Goal: Transaction & Acquisition: Book appointment/travel/reservation

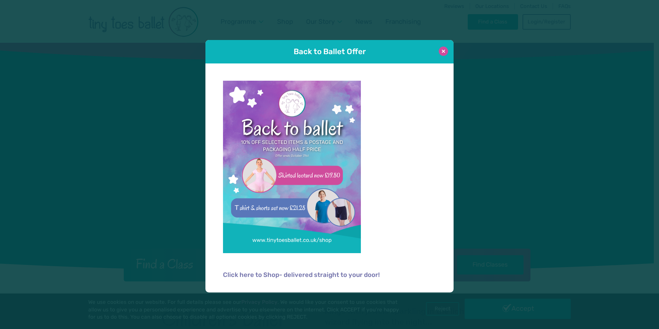
click at [442, 51] on button at bounding box center [443, 51] width 9 height 9
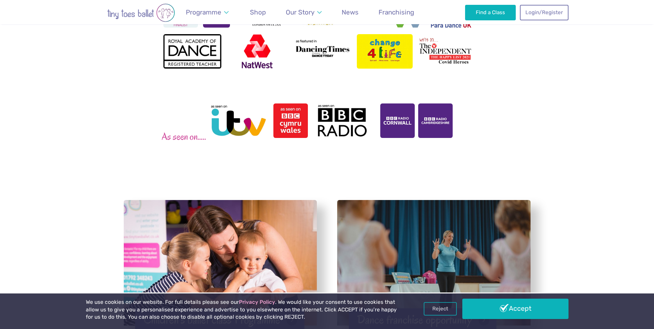
scroll to position [1069, 0]
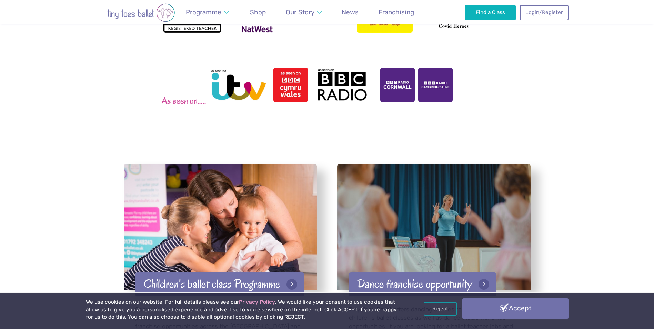
click at [545, 312] on link "Accept" at bounding box center [515, 308] width 106 height 20
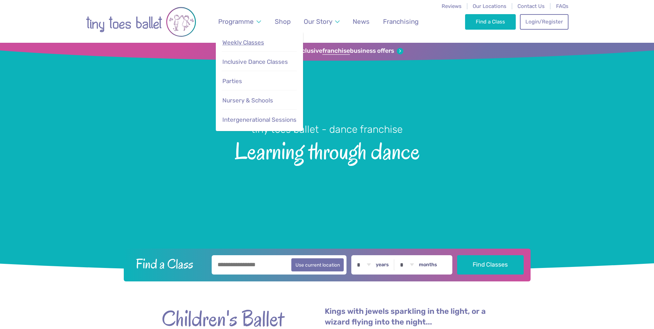
click at [259, 44] on span "Weekly Classes" at bounding box center [243, 42] width 42 height 7
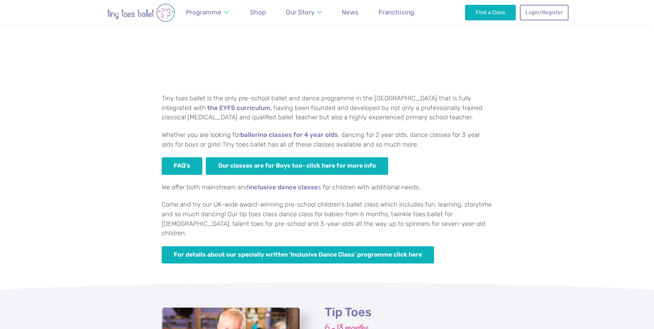
scroll to position [552, 0]
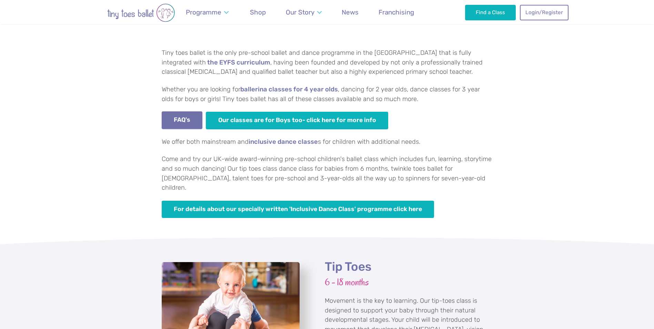
click at [164, 117] on link "FAQ's" at bounding box center [182, 120] width 41 height 18
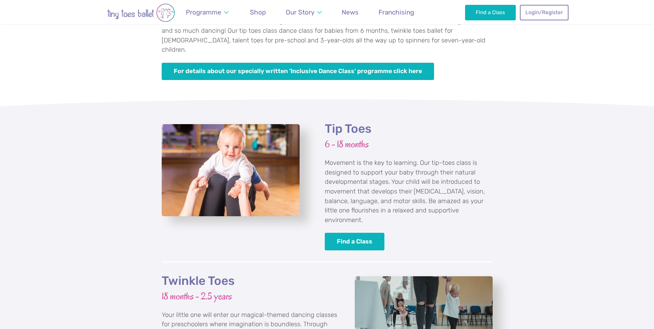
scroll to position [827, 0]
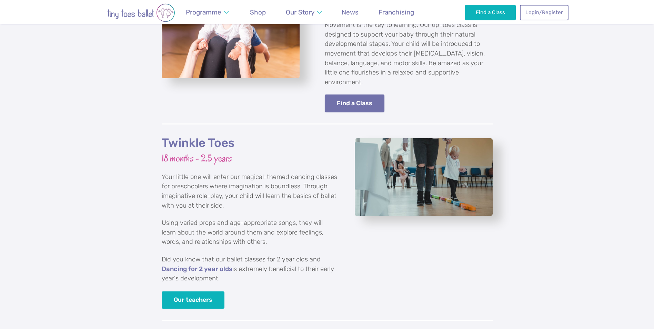
click at [355, 94] on link "Find a Class" at bounding box center [355, 103] width 60 height 18
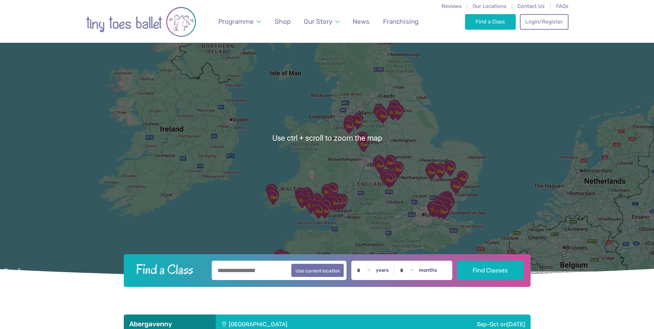
scroll to position [69, 0]
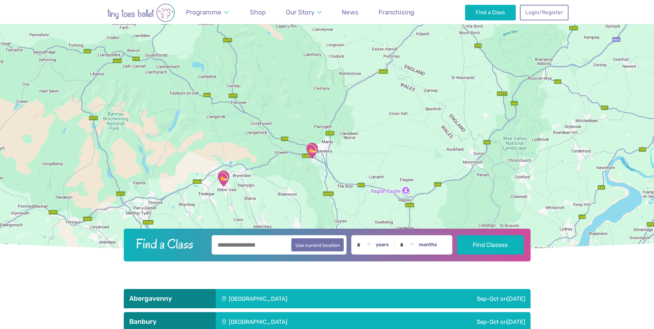
drag, startPoint x: 246, startPoint y: 190, endPoint x: 313, endPoint y: 139, distance: 84.9
click at [304, 148] on div at bounding box center [327, 112] width 654 height 277
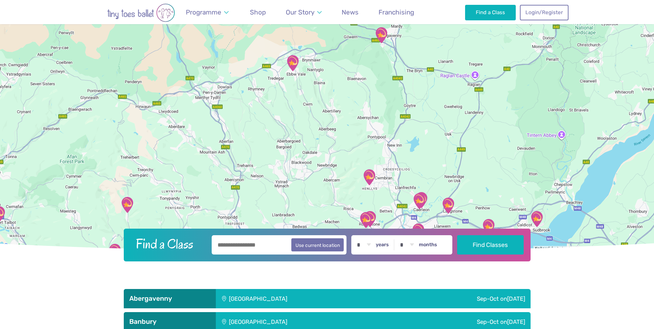
drag, startPoint x: 313, startPoint y: 139, endPoint x: 320, endPoint y: 70, distance: 68.9
click at [320, 70] on div at bounding box center [327, 112] width 654 height 277
click at [294, 63] on img "Brynteg Youth Centre" at bounding box center [292, 62] width 17 height 17
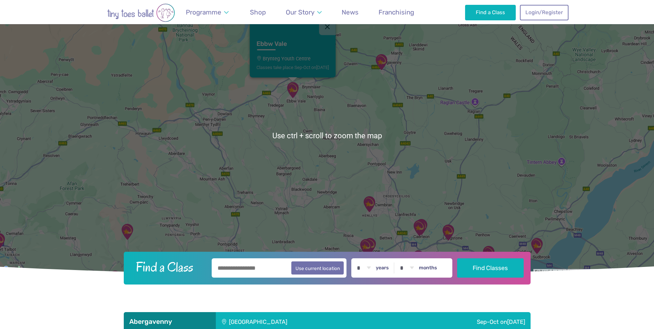
scroll to position [34, 0]
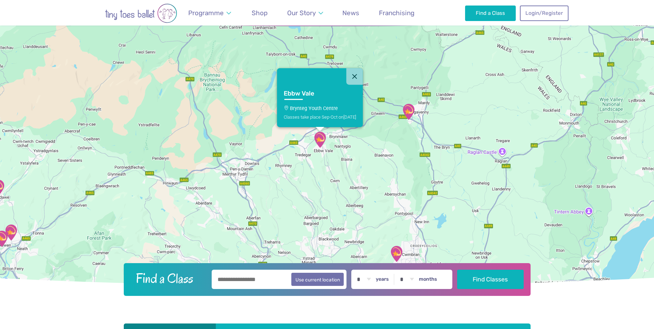
drag, startPoint x: 318, startPoint y: 108, endPoint x: 344, endPoint y: 146, distance: 46.2
click at [344, 146] on div "Ebbw Vale Brynteg Youth Centre Classes take place Sep-Oct [DATE]" at bounding box center [327, 146] width 654 height 277
click at [325, 114] on link "Ebbw Vale Brynteg Youth Centre Classes take place Sep-Oct [DATE]" at bounding box center [320, 105] width 86 height 42
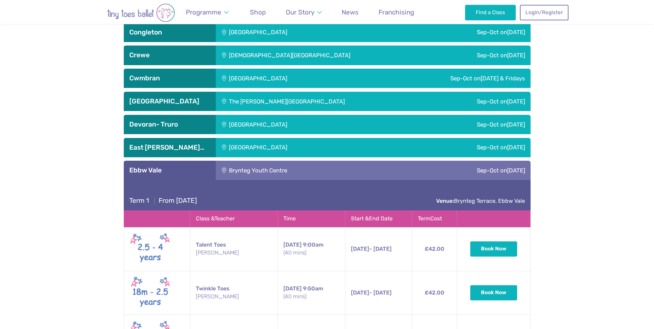
scroll to position [814, 0]
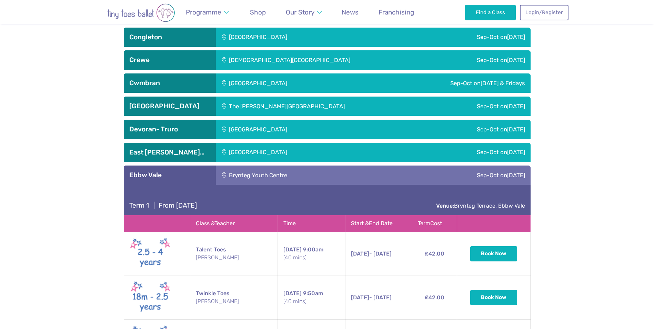
click at [287, 80] on div "[GEOGRAPHIC_DATA]" at bounding box center [290, 82] width 149 height 19
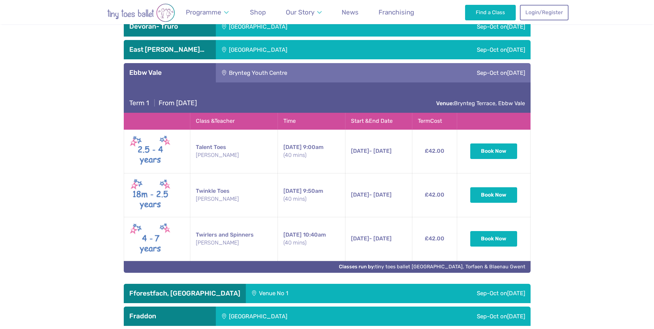
scroll to position [1193, 0]
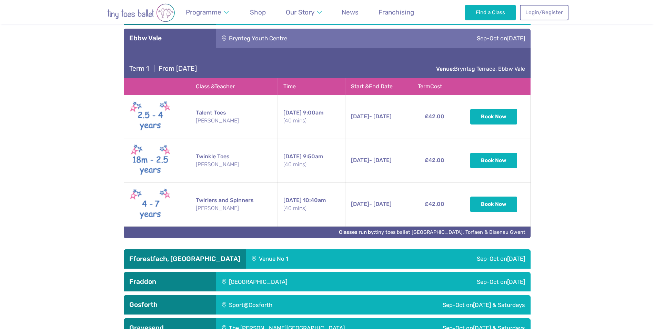
click at [197, 160] on td "Twinkle Toes Miss Edie" at bounding box center [233, 161] width 87 height 44
click at [149, 158] on img at bounding box center [150, 160] width 41 height 35
click at [492, 164] on button "Book Now" at bounding box center [493, 159] width 47 height 15
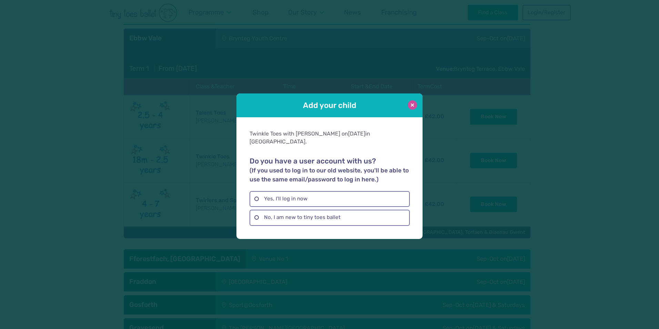
click at [414, 108] on button at bounding box center [412, 104] width 9 height 9
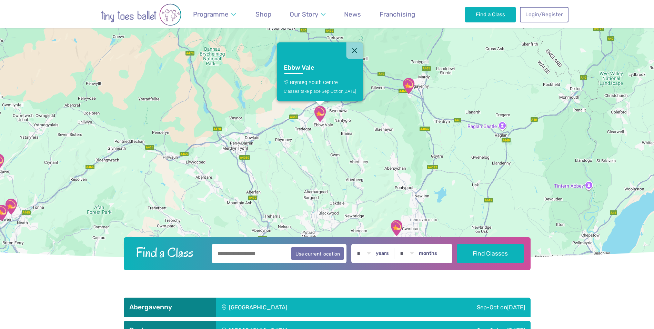
scroll to position [0, 0]
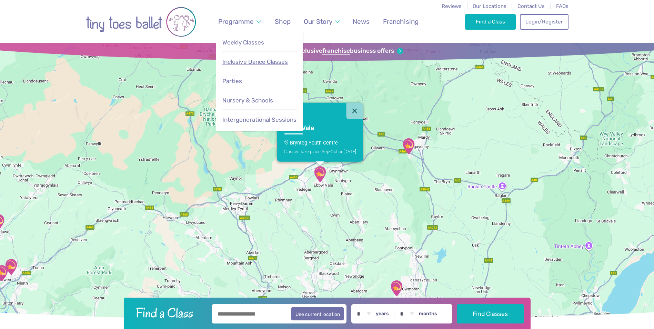
click at [245, 61] on span "Inclusive Dance Classes" at bounding box center [255, 61] width 66 height 7
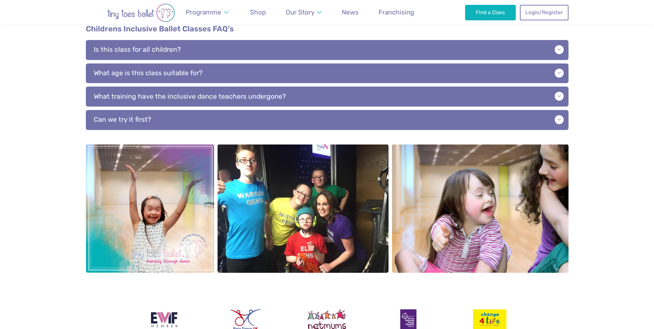
scroll to position [759, 0]
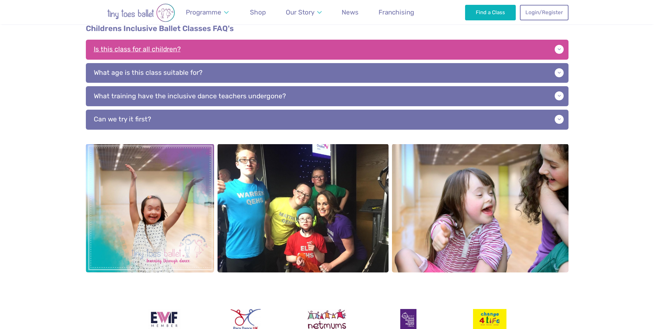
click at [560, 41] on p "Is this class for all children?" at bounding box center [327, 50] width 483 height 20
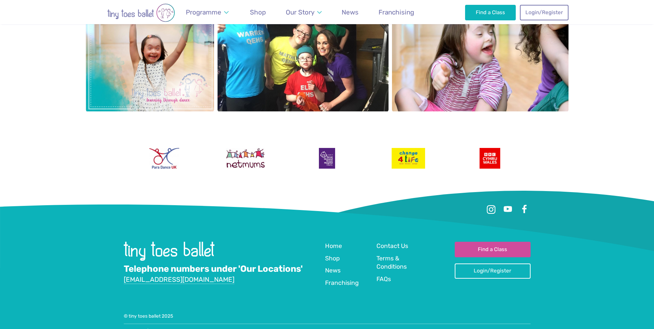
scroll to position [982, 0]
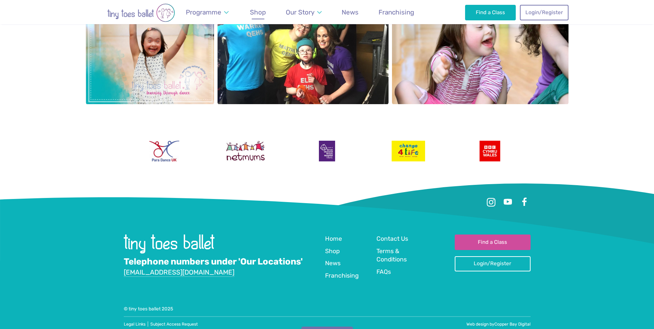
click at [256, 13] on span "Shop" at bounding box center [258, 12] width 16 height 8
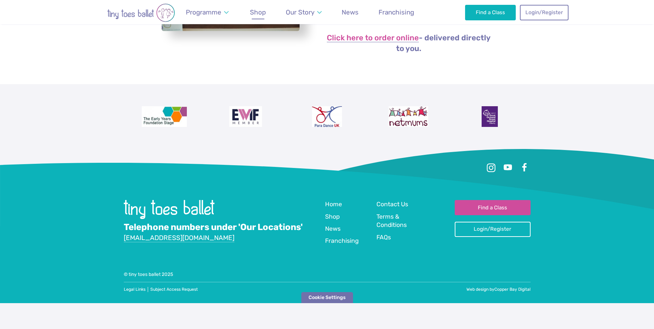
scroll to position [222, 0]
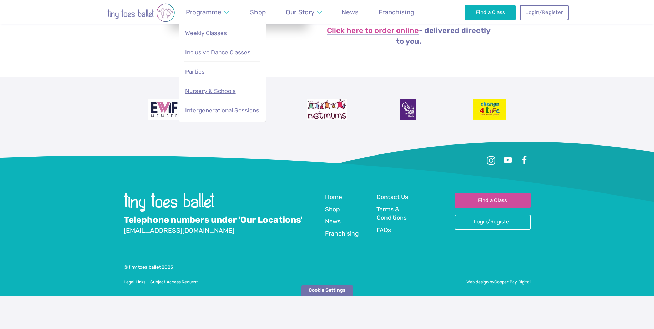
click at [203, 90] on span "Nursery & Schools" at bounding box center [210, 91] width 51 height 7
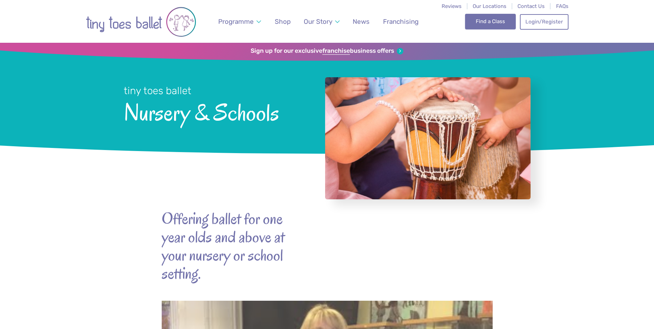
click at [487, 21] on link "Find a Class" at bounding box center [490, 21] width 51 height 15
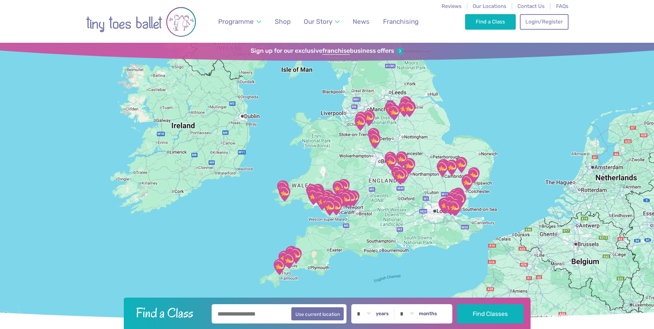
drag, startPoint x: 335, startPoint y: 222, endPoint x: 350, endPoint y: 157, distance: 67.2
click at [350, 157] on div at bounding box center [327, 181] width 654 height 277
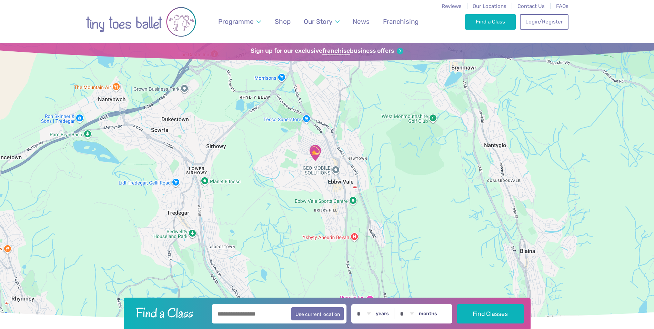
drag, startPoint x: 303, startPoint y: 146, endPoint x: 348, endPoint y: 179, distance: 55.7
click at [348, 180] on div at bounding box center [327, 181] width 654 height 277
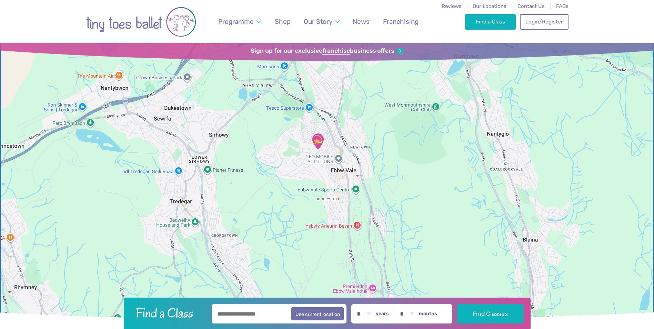
click at [316, 143] on img "Brynteg Youth Centre" at bounding box center [317, 141] width 17 height 17
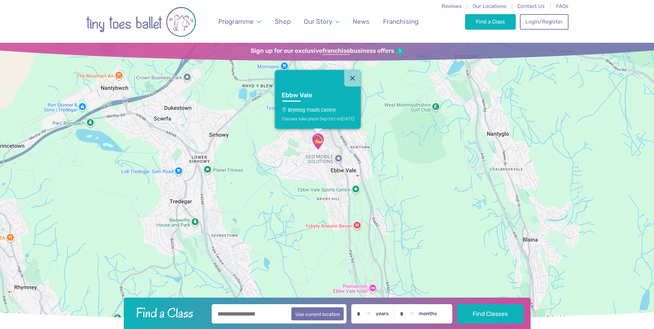
click at [305, 96] on h3 "Ebbw Vale" at bounding box center [312, 95] width 60 height 8
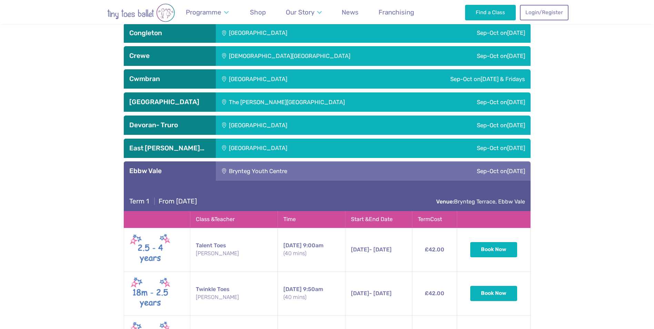
scroll to position [814, 0]
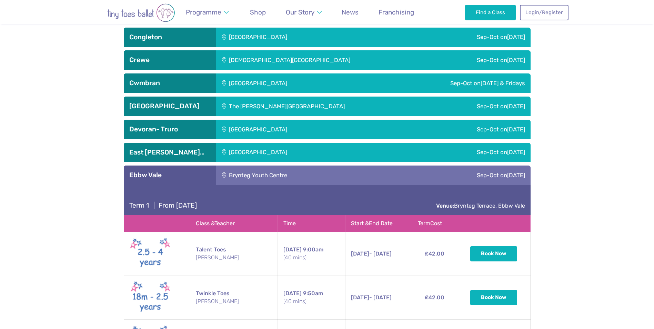
click at [436, 81] on div "Sep-Oct [DATE] & Fridays" at bounding box center [448, 82] width 166 height 19
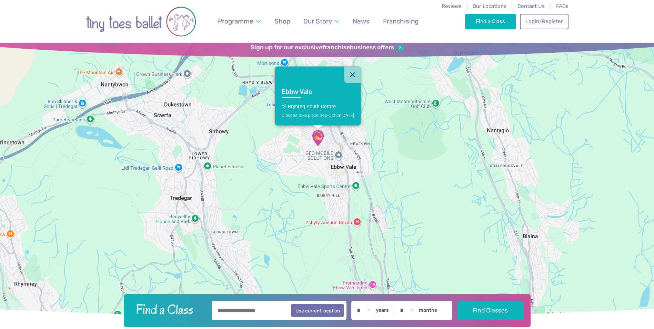
scroll to position [0, 0]
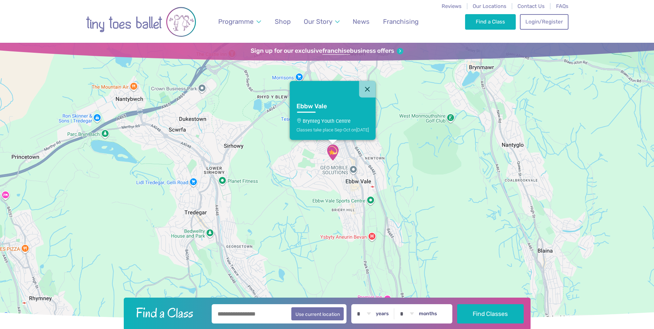
drag, startPoint x: 327, startPoint y: 150, endPoint x: 340, endPoint y: 159, distance: 16.0
click at [340, 159] on div "Ebbw Vale Brynteg Youth Centre Classes take place Sep-Oct [DATE]" at bounding box center [327, 181] width 654 height 277
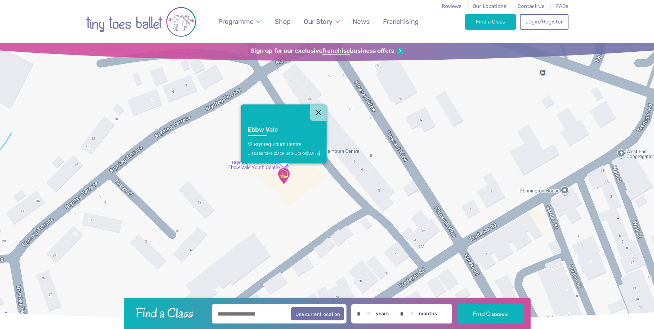
drag, startPoint x: 233, startPoint y: 145, endPoint x: 327, endPoint y: 203, distance: 110.3
click at [327, 204] on div "Ebbw Vale Brynteg Youth Centre Classes take place Sep-Oct [DATE]" at bounding box center [327, 181] width 654 height 277
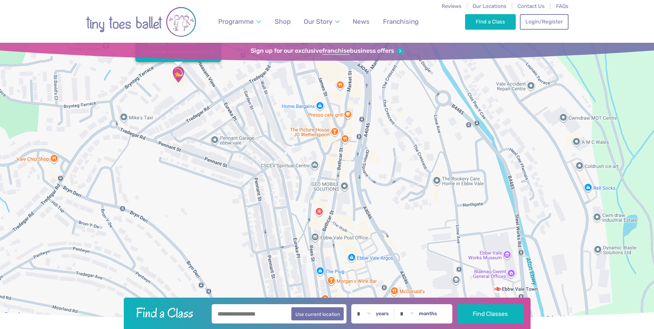
drag, startPoint x: 399, startPoint y: 162, endPoint x: 415, endPoint y: 89, distance: 74.8
click at [415, 89] on div "Ebbw Vale Brynteg Youth Centre Classes take place Sep-Oct [DATE]" at bounding box center [327, 181] width 654 height 277
